Goal: Task Accomplishment & Management: Manage account settings

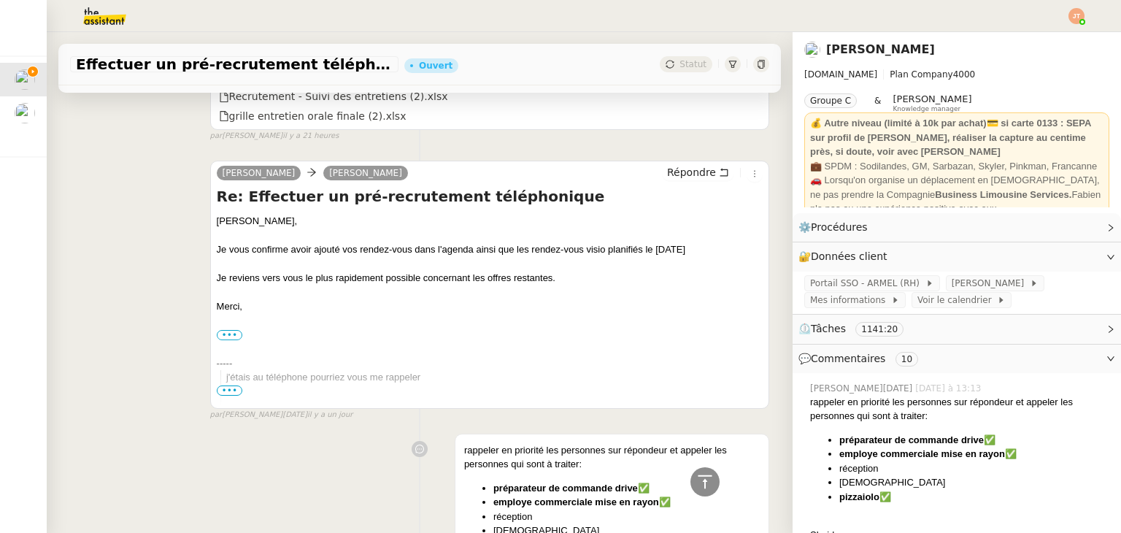
scroll to position [949, 0]
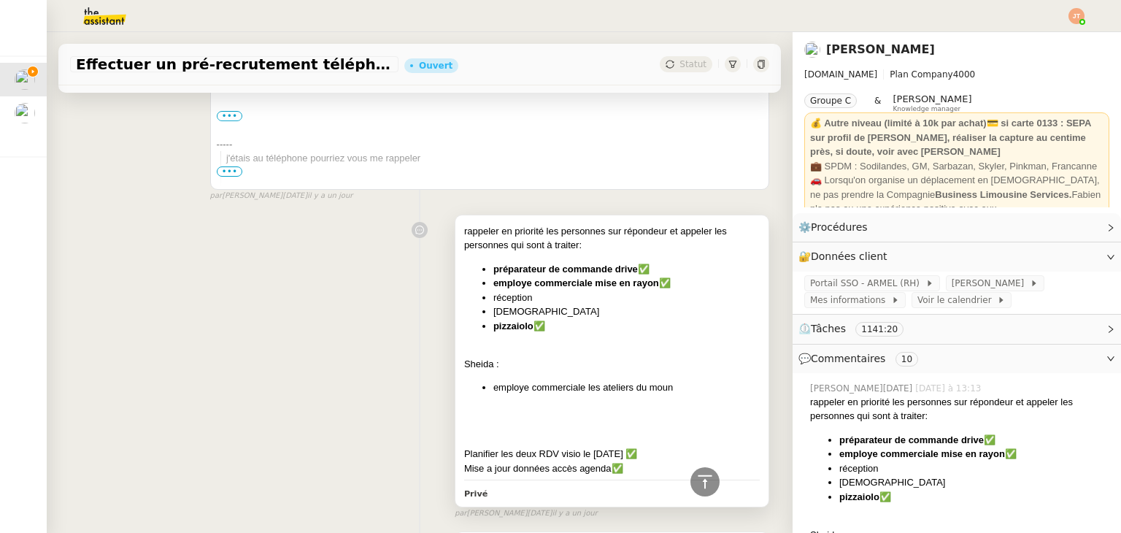
click at [575, 307] on li "[DEMOGRAPHIC_DATA]" at bounding box center [626, 311] width 266 height 15
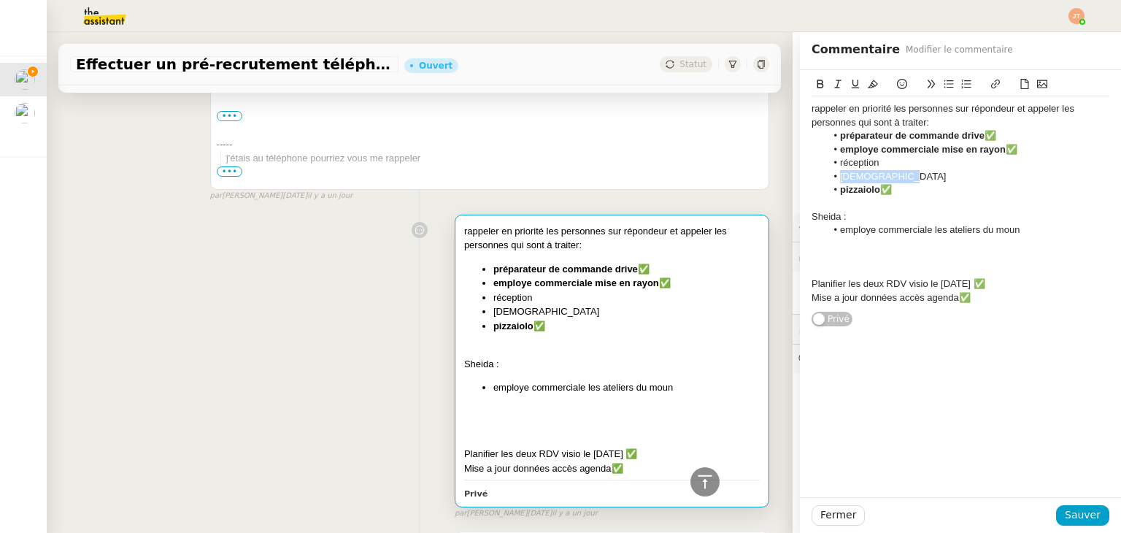
drag, startPoint x: 895, startPoint y: 177, endPoint x: 826, endPoint y: 179, distance: 68.6
click at [826, 179] on li "[DEMOGRAPHIC_DATA]" at bounding box center [968, 176] width 284 height 13
drag, startPoint x: 810, startPoint y: 88, endPoint x: 824, endPoint y: 99, distance: 17.7
click at [817, 88] on icon at bounding box center [820, 84] width 7 height 9
click at [903, 173] on li "[DEMOGRAPHIC_DATA]" at bounding box center [968, 176] width 284 height 13
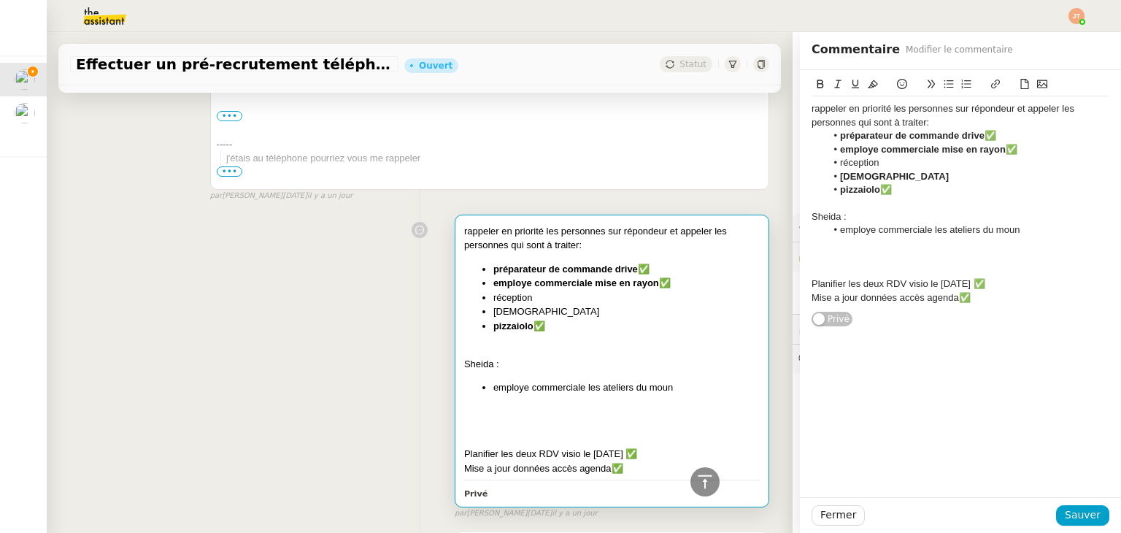
click at [893, 83] on button at bounding box center [902, 84] width 18 height 17
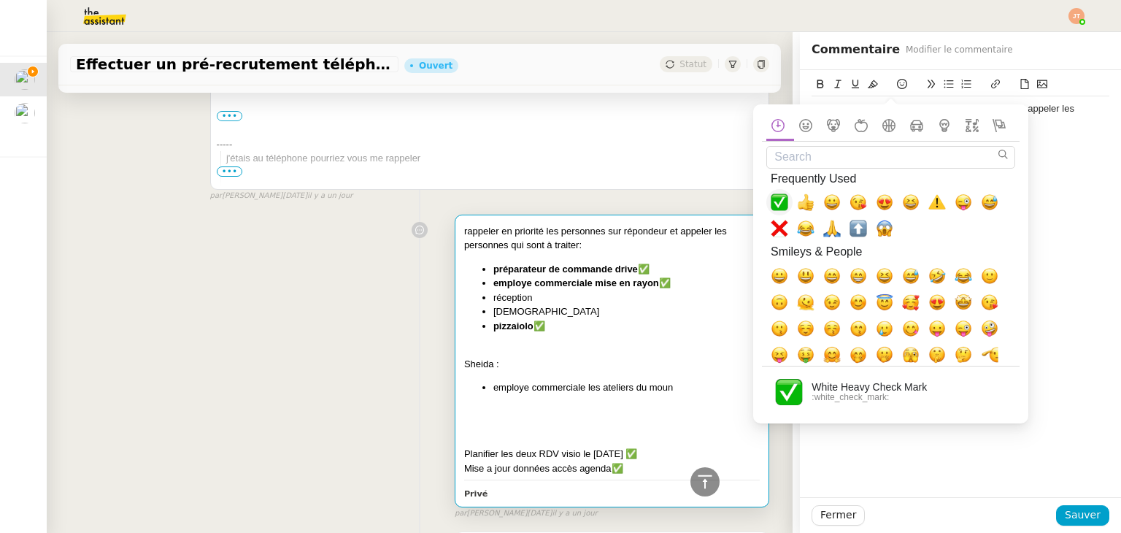
click at [777, 204] on span "✅, white_check_mark" at bounding box center [780, 202] width 18 height 18
click at [1057, 512] on button "Sauver" at bounding box center [1082, 515] width 53 height 20
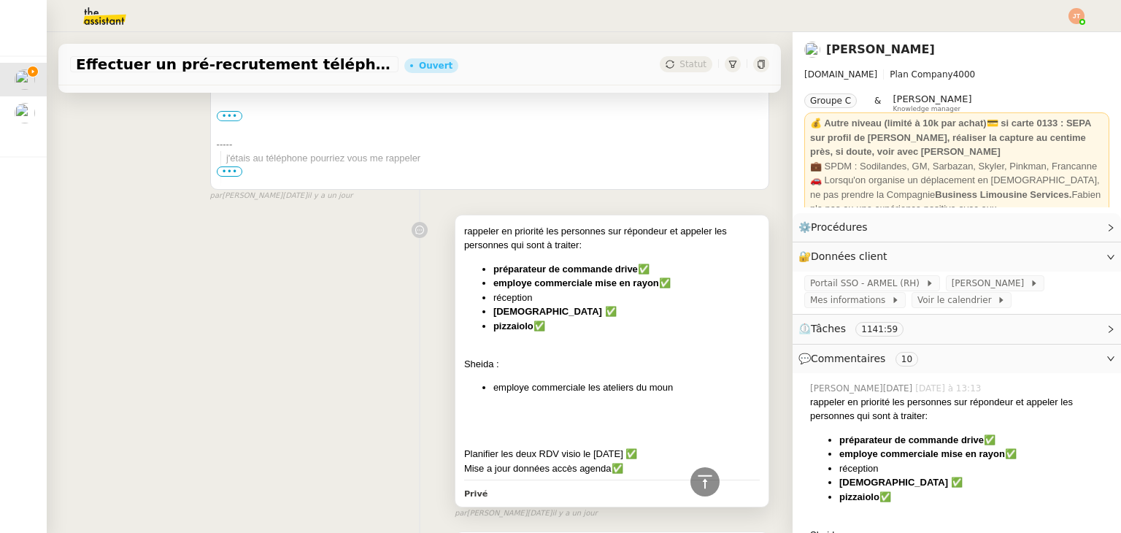
click at [562, 322] on li "pizzaiolo✅" at bounding box center [626, 326] width 266 height 15
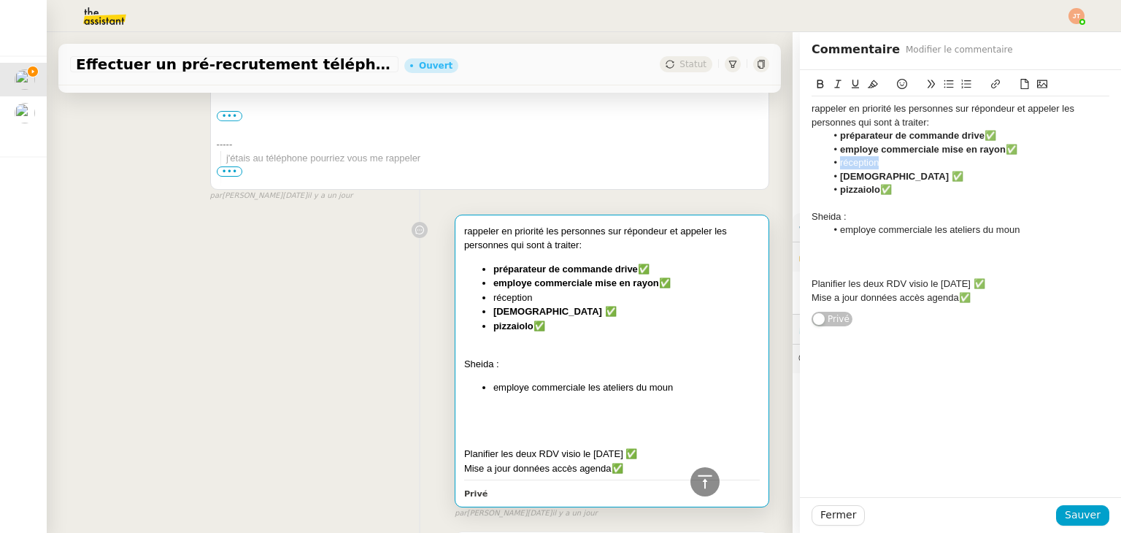
drag, startPoint x: 873, startPoint y: 164, endPoint x: 826, endPoint y: 167, distance: 46.8
click at [826, 167] on li "réception" at bounding box center [968, 162] width 284 height 13
click at [817, 85] on icon at bounding box center [820, 84] width 7 height 9
click at [893, 161] on li "réception" at bounding box center [968, 162] width 284 height 13
click at [897, 85] on icon at bounding box center [902, 84] width 10 height 10
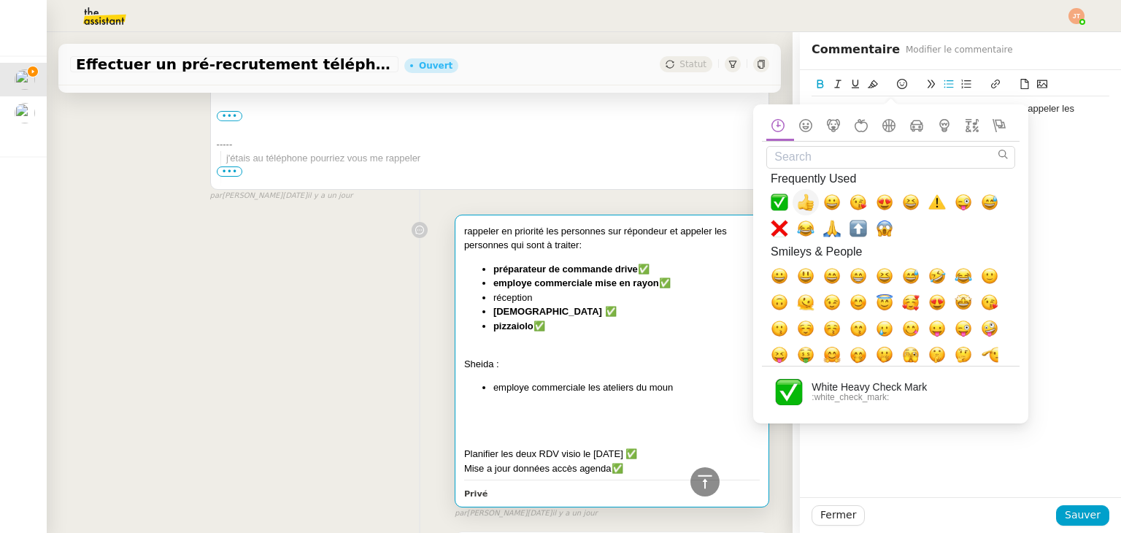
click at [785, 204] on span "✅, white_check_mark" at bounding box center [780, 202] width 18 height 18
click at [1066, 518] on span "Sauver" at bounding box center [1083, 515] width 36 height 17
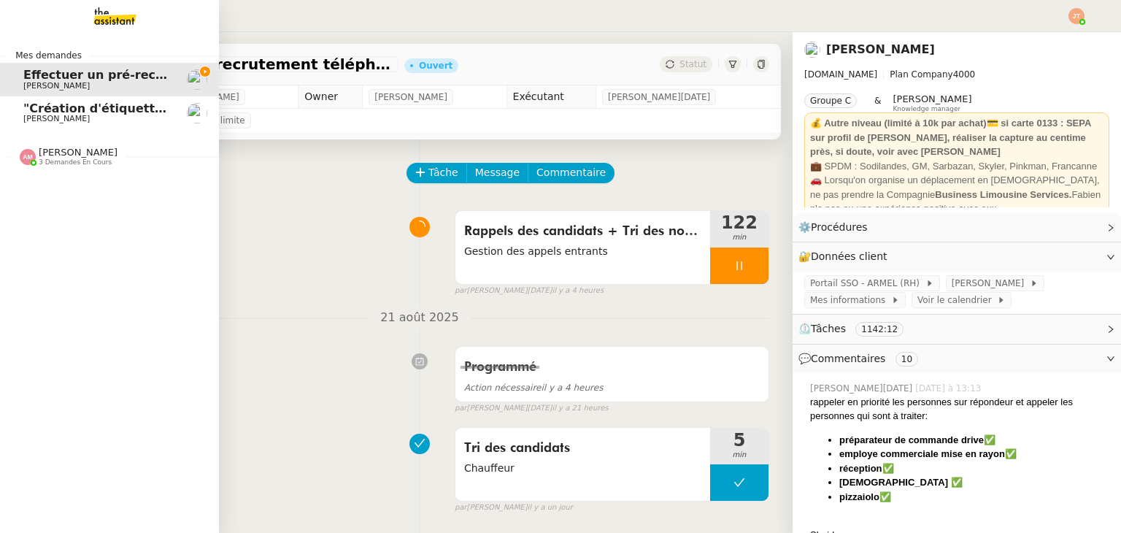
click at [44, 116] on span "[PERSON_NAME]" at bounding box center [56, 118] width 66 height 9
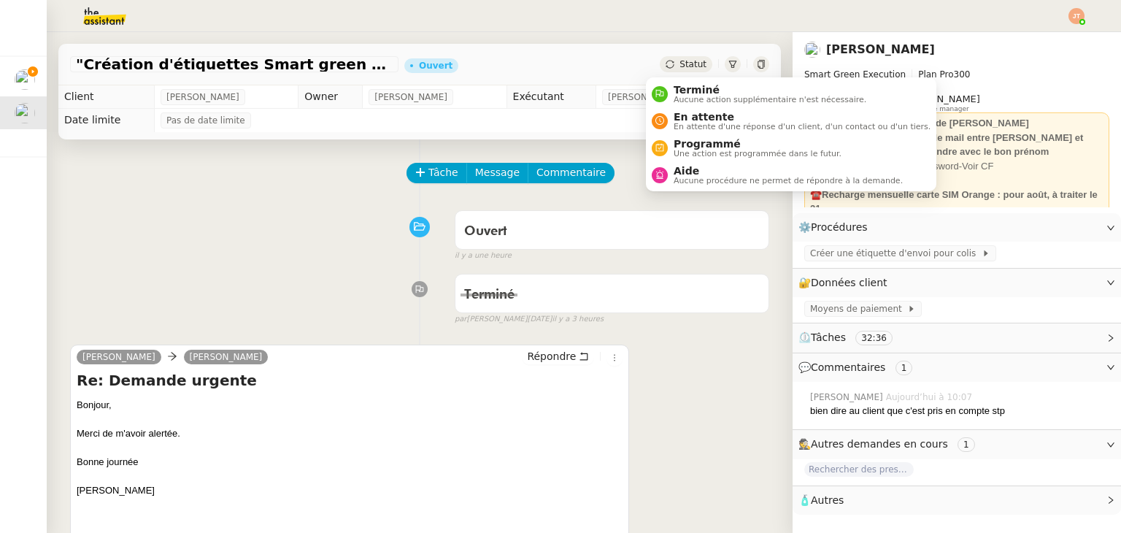
click at [680, 68] on span "Statut" at bounding box center [693, 64] width 27 height 10
click at [690, 96] on span "Aucune action supplémentaire n'est nécessaire." at bounding box center [770, 100] width 193 height 8
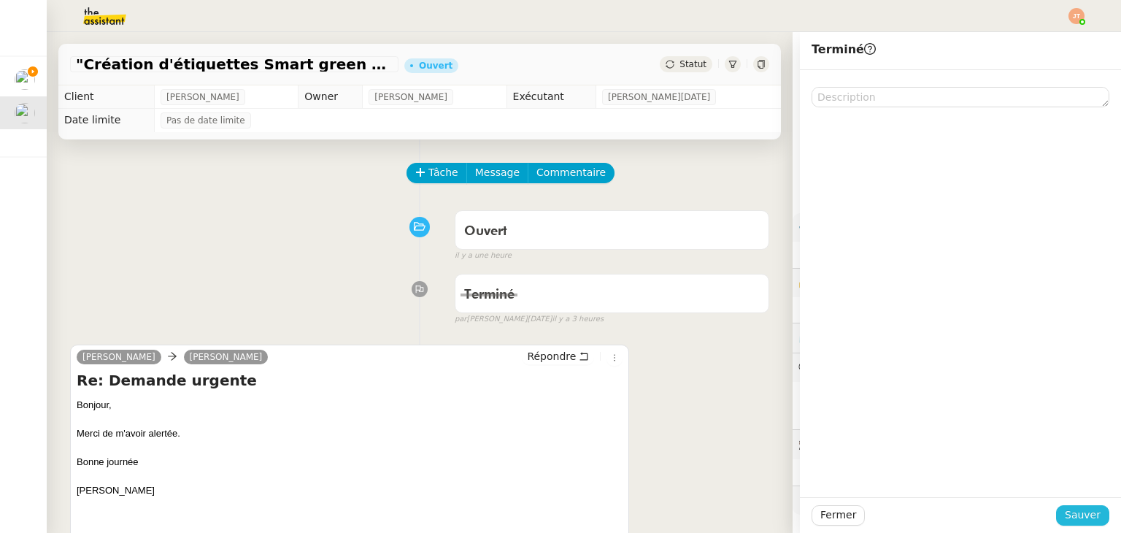
click at [1071, 515] on span "Sauver" at bounding box center [1083, 515] width 36 height 17
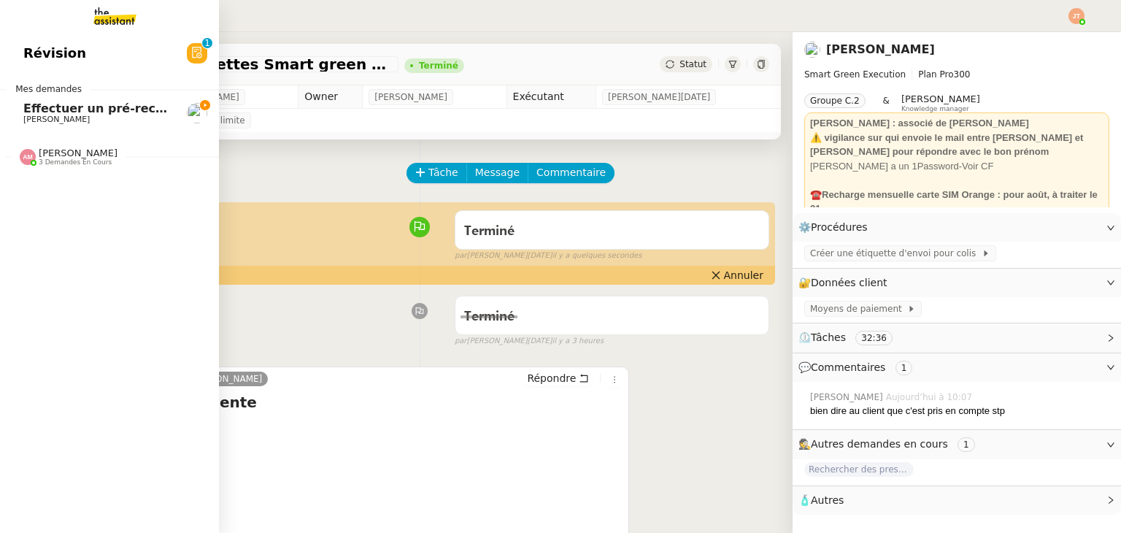
click at [89, 147] on span "[PERSON_NAME]" at bounding box center [78, 152] width 79 height 11
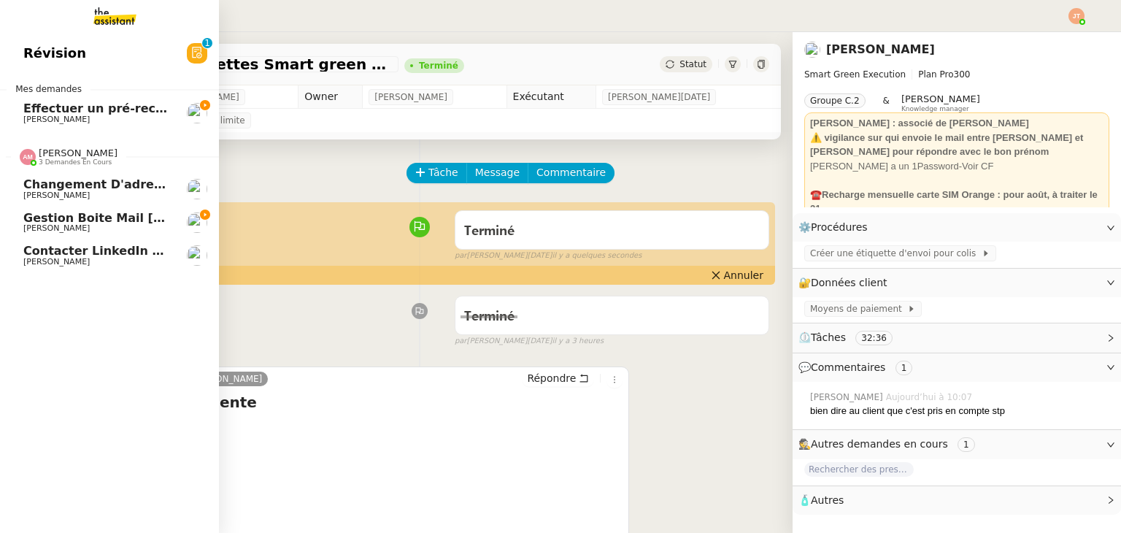
click at [91, 222] on span "Gestion boite mail [PERSON_NAME] & [PERSON_NAME] - [DATE]" at bounding box center [231, 218] width 417 height 14
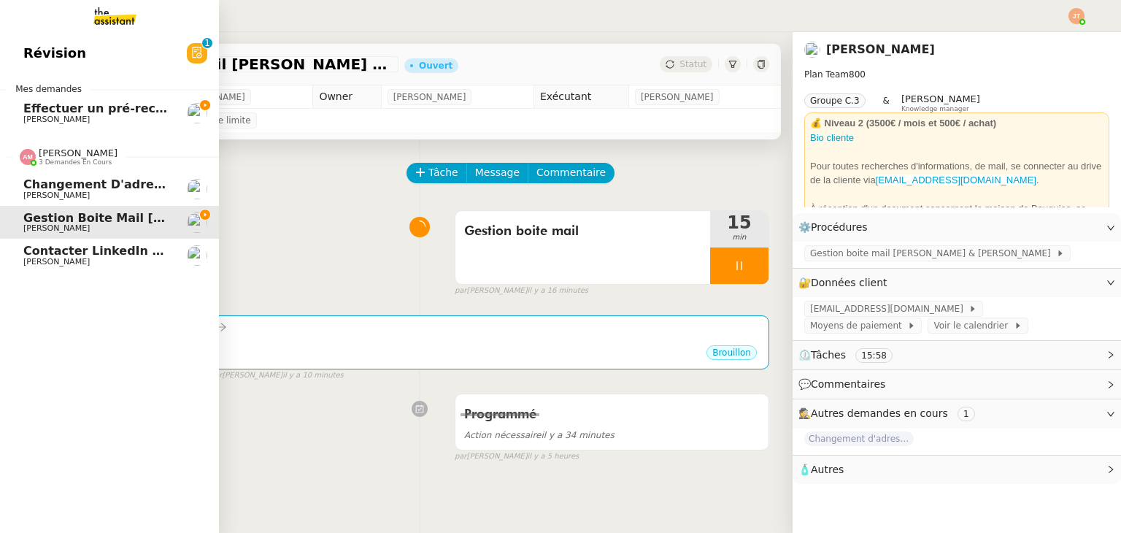
click at [114, 198] on span "[PERSON_NAME]" at bounding box center [96, 195] width 147 height 9
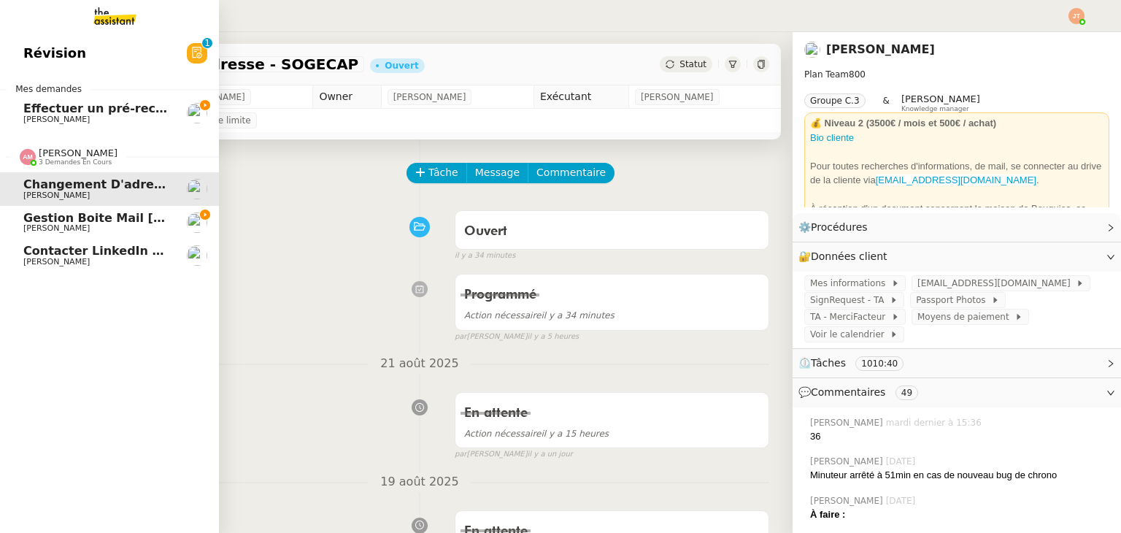
click at [95, 155] on span "[PERSON_NAME]" at bounding box center [78, 152] width 79 height 11
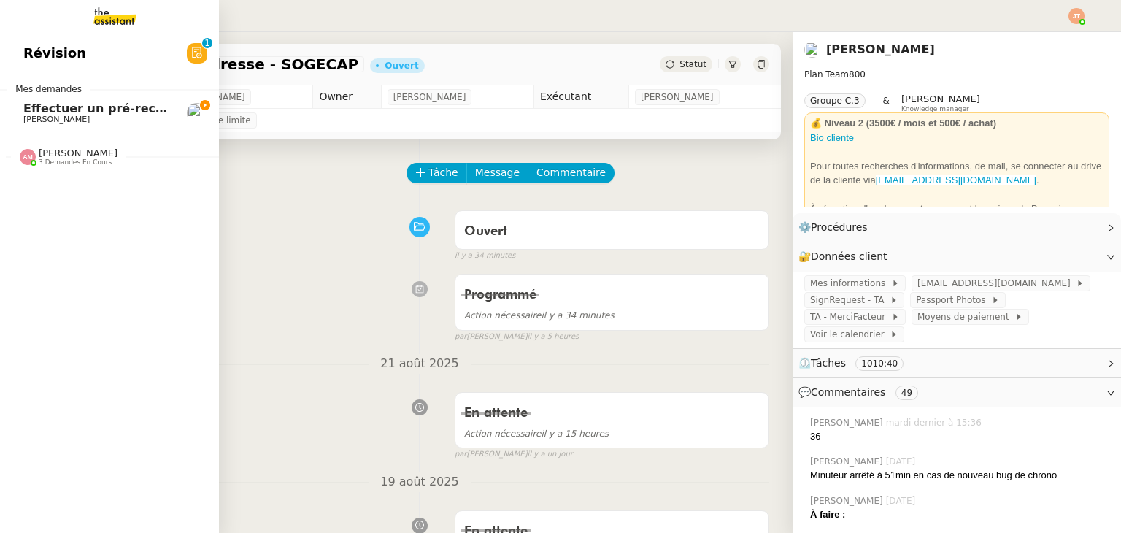
click at [118, 106] on span "Effectuer un pré-recrutement téléphonique" at bounding box center [165, 108] width 285 height 14
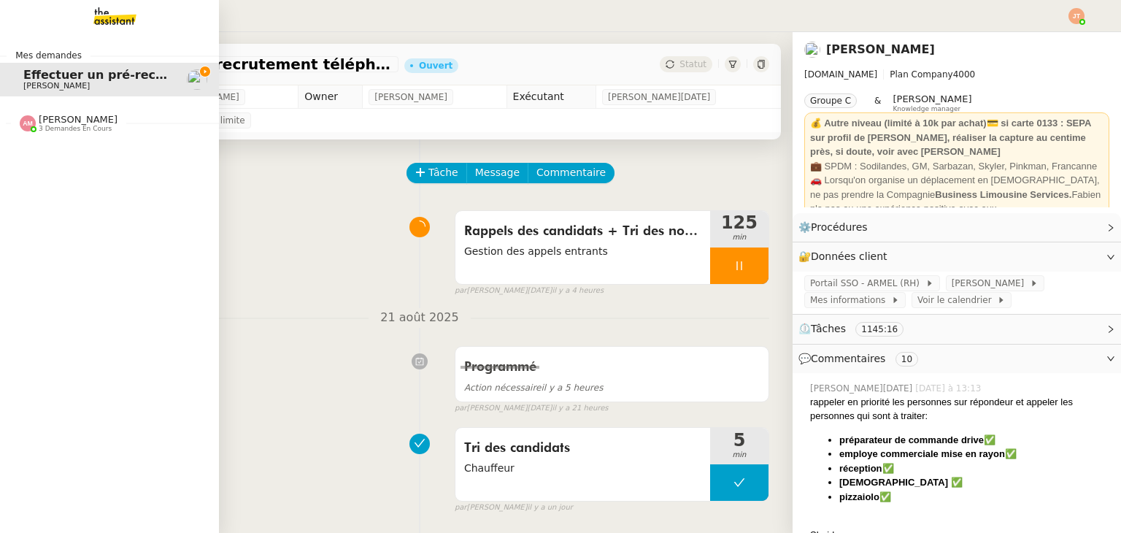
click at [84, 125] on span "3 demandes en cours" at bounding box center [75, 129] width 73 height 8
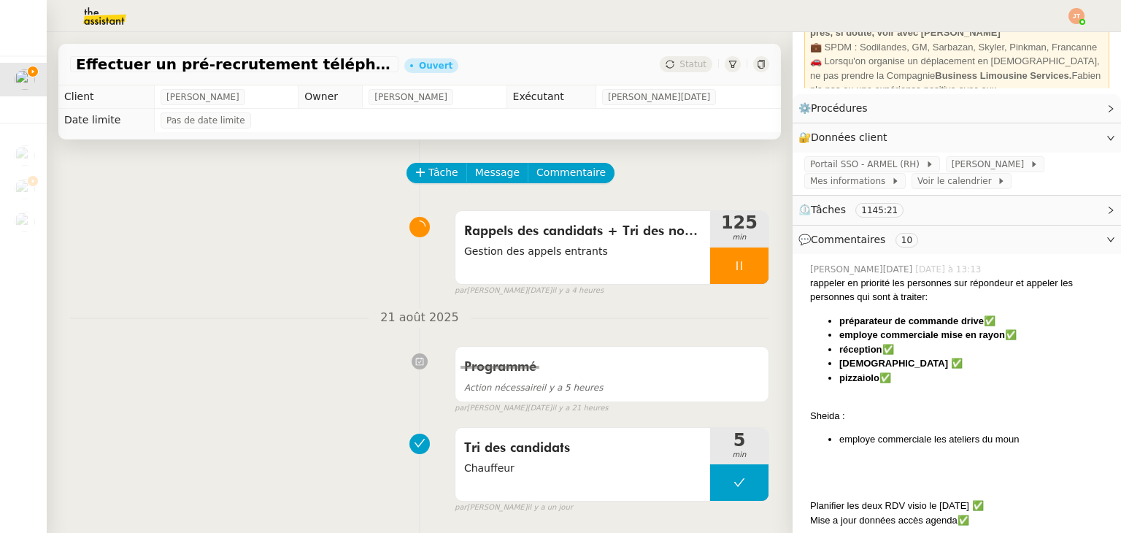
scroll to position [146, 0]
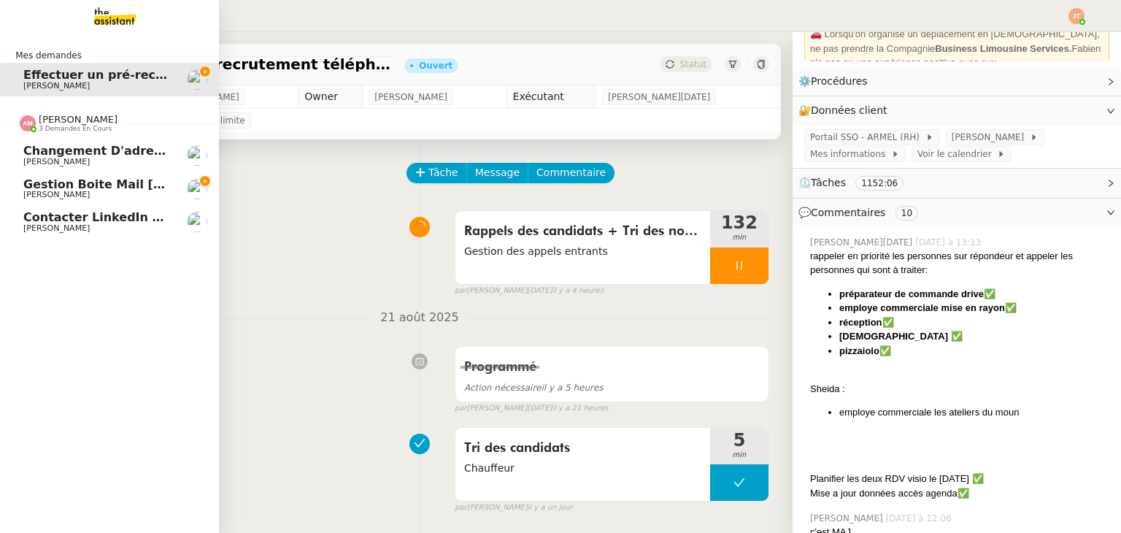
click at [78, 123] on span "[PERSON_NAME]" at bounding box center [78, 119] width 79 height 11
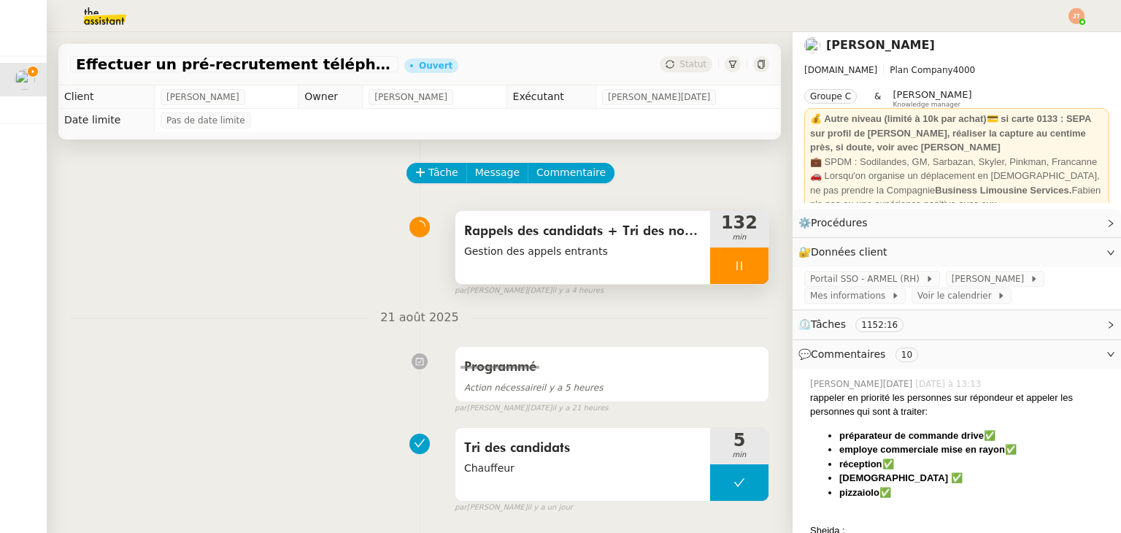
scroll to position [0, 0]
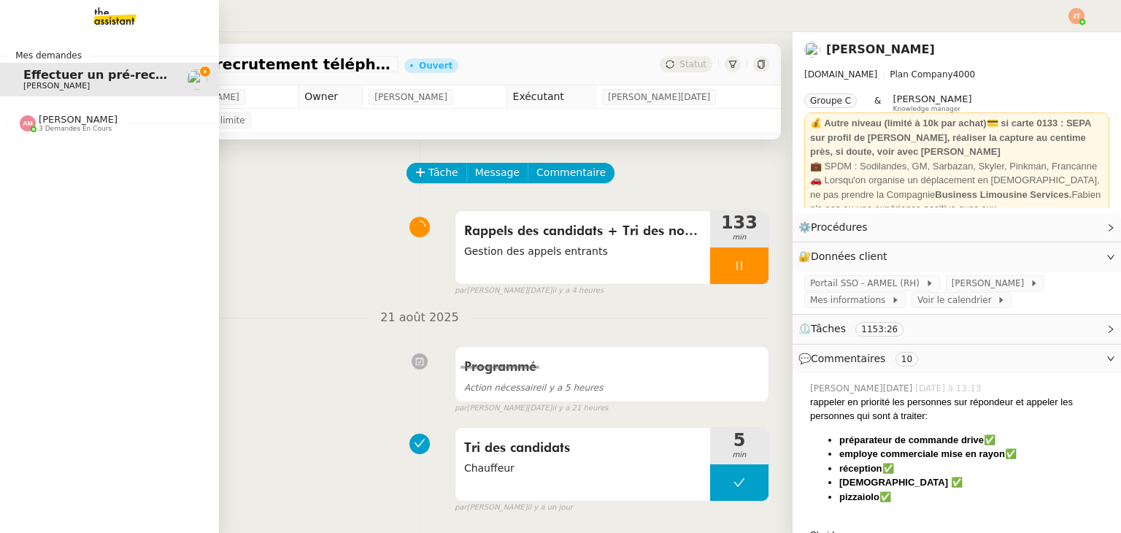
click at [98, 126] on span "3 demandes en cours" at bounding box center [75, 129] width 73 height 8
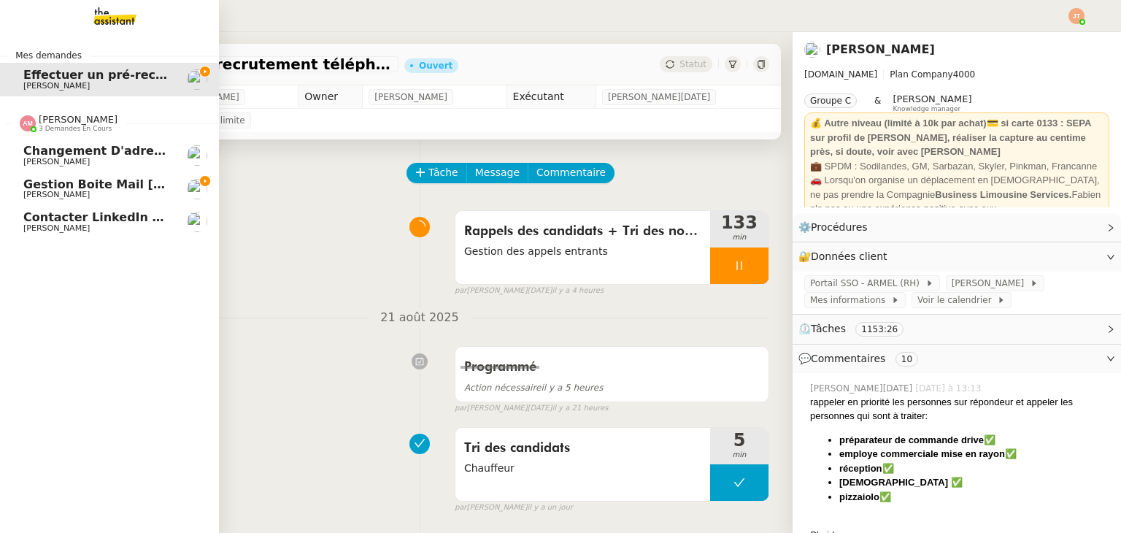
click at [93, 196] on span "[PERSON_NAME]" at bounding box center [96, 194] width 147 height 9
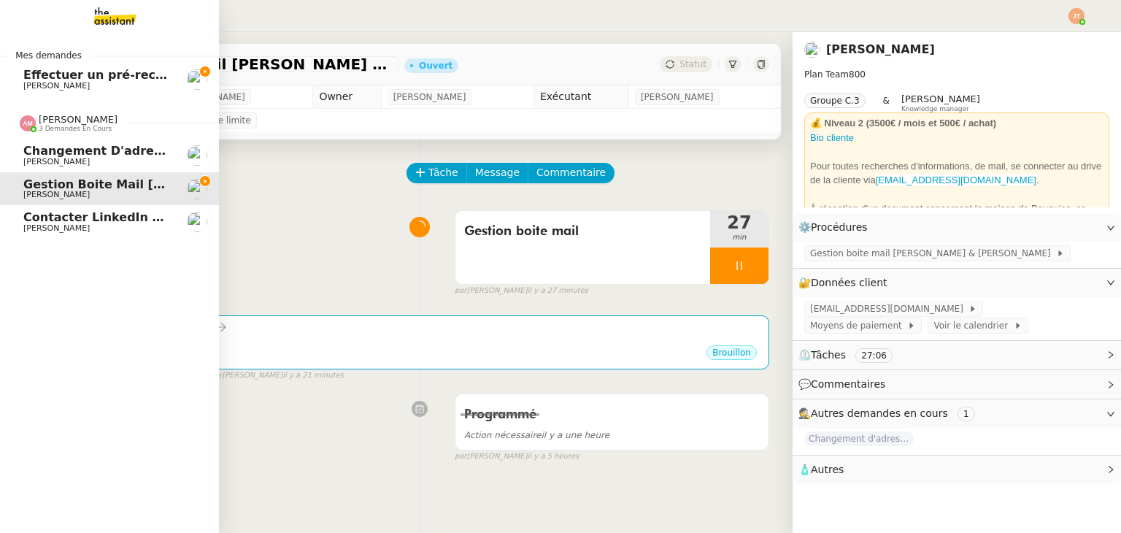
click at [67, 117] on span "[PERSON_NAME]" at bounding box center [78, 119] width 79 height 11
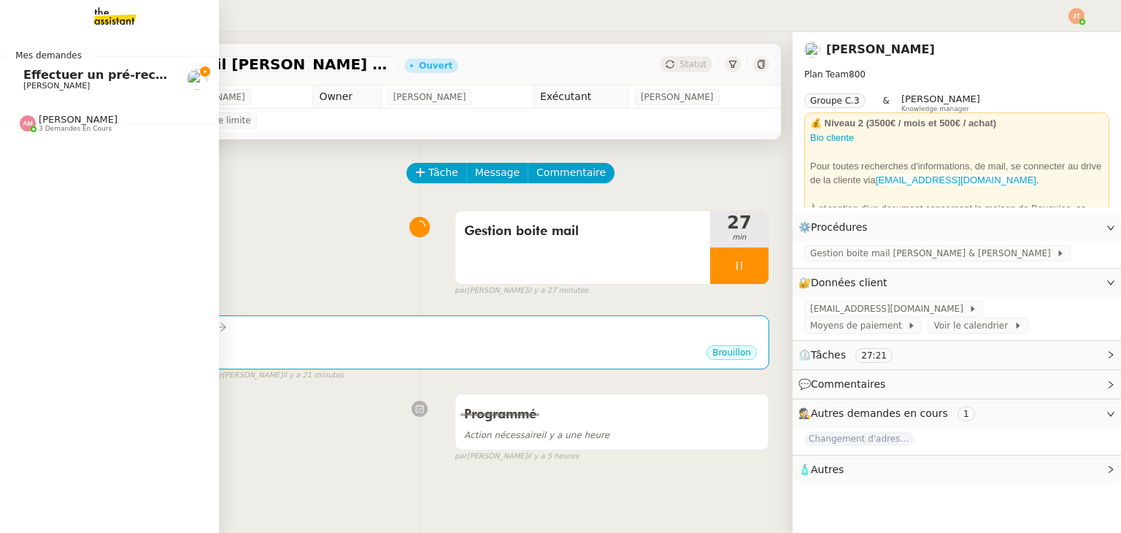
click at [58, 80] on span "Effectuer un pré-recrutement téléphonique" at bounding box center [165, 75] width 285 height 14
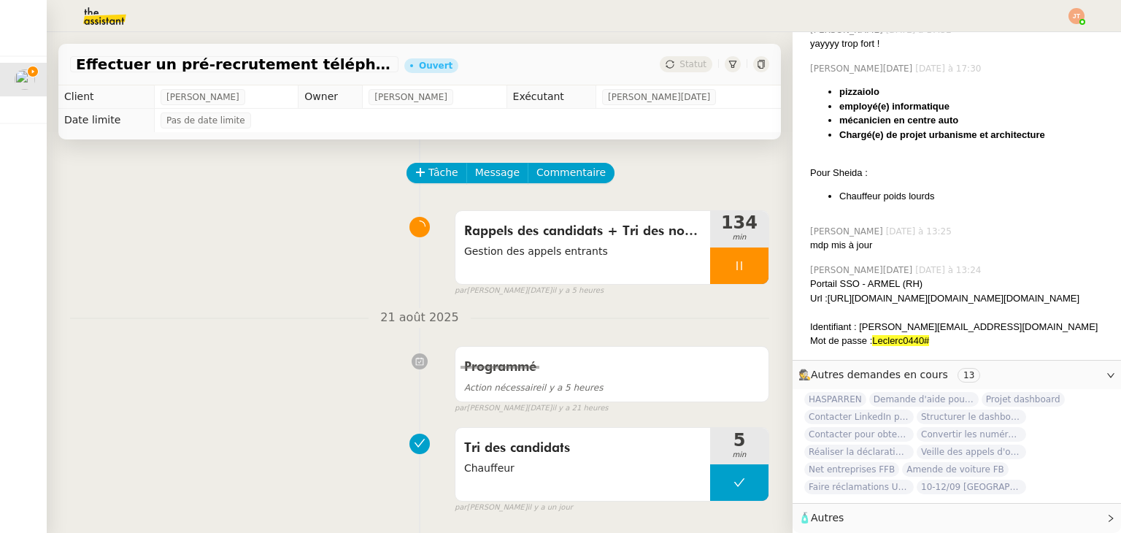
scroll to position [1052, 0]
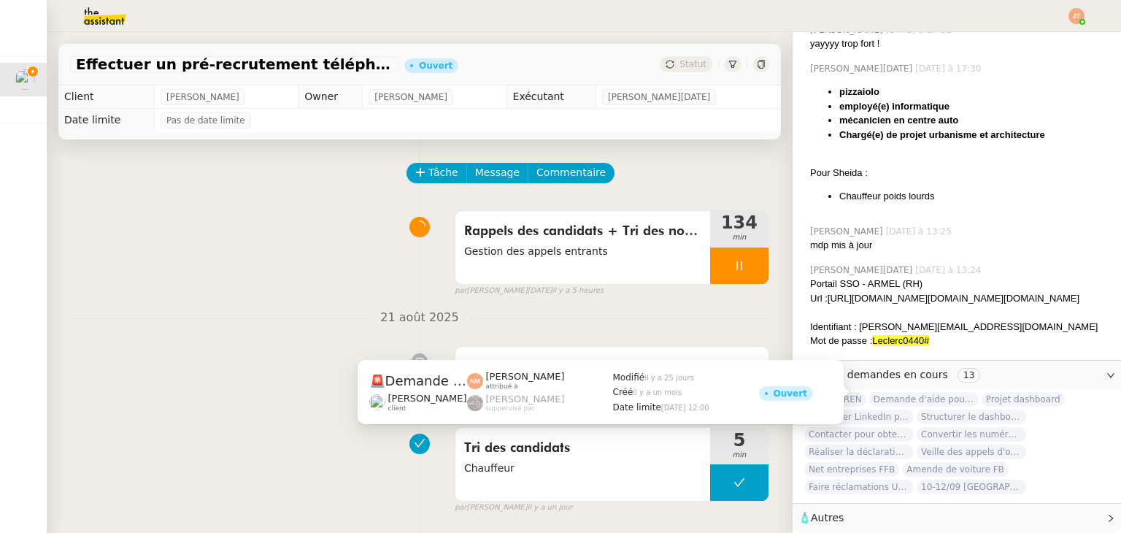
click at [922, 392] on span "Demande d'aide pour la création d'un workflow" at bounding box center [923, 399] width 109 height 15
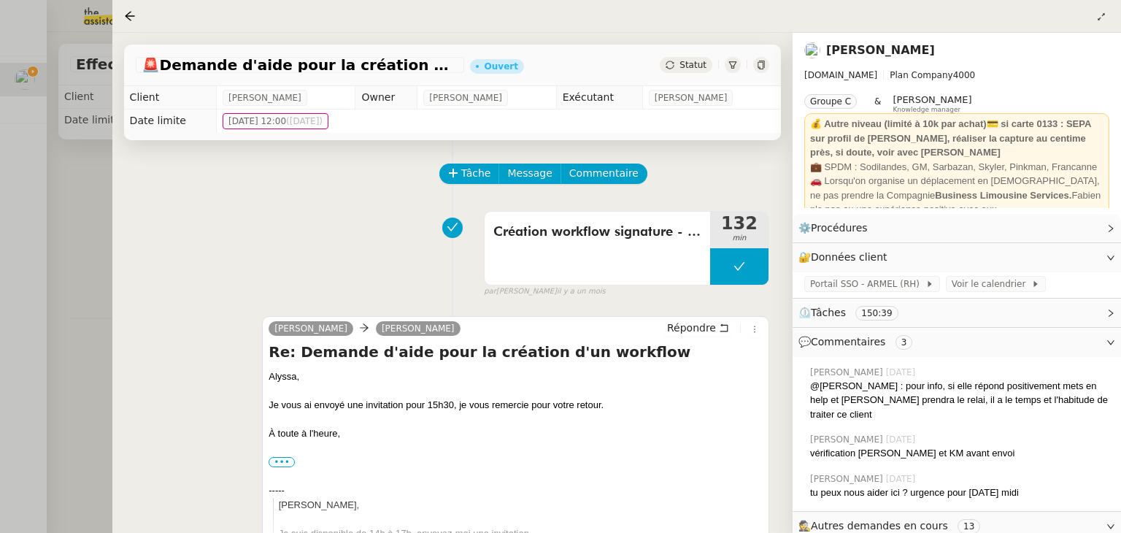
click at [74, 229] on div at bounding box center [560, 266] width 1121 height 533
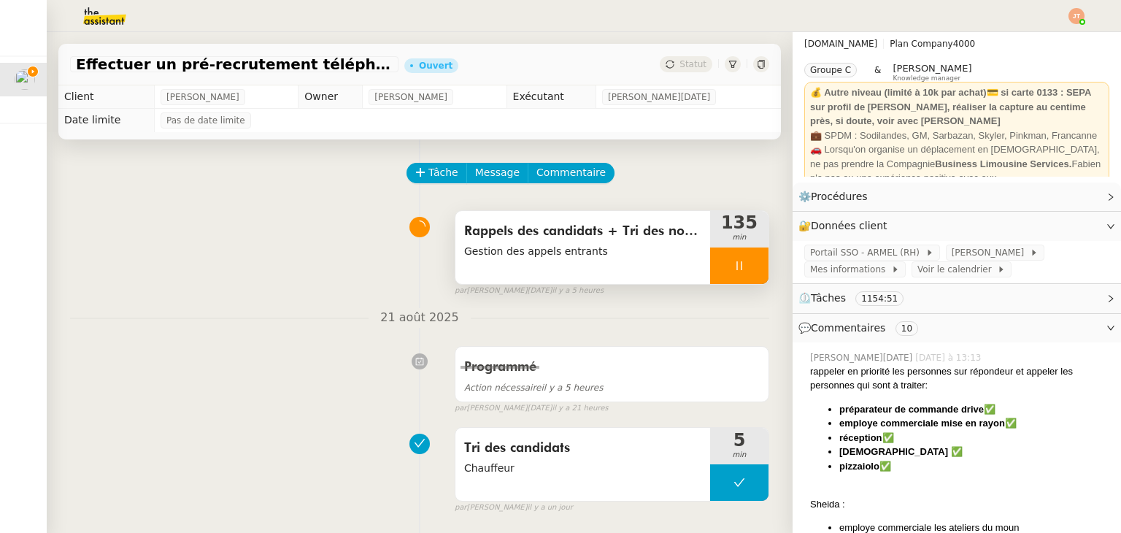
click at [710, 269] on div at bounding box center [739, 265] width 58 height 36
